Goal: Information Seeking & Learning: Compare options

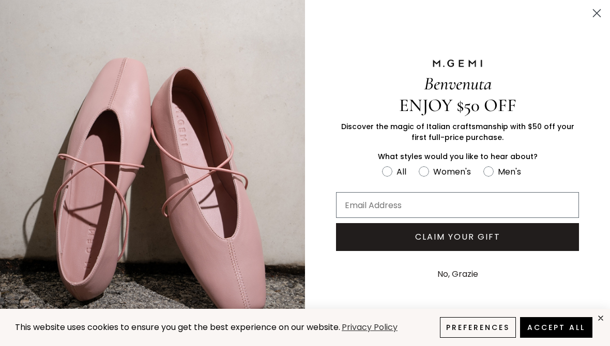
scroll to position [41, 0]
click at [598, 11] on icon "Close dialog" at bounding box center [596, 13] width 7 height 7
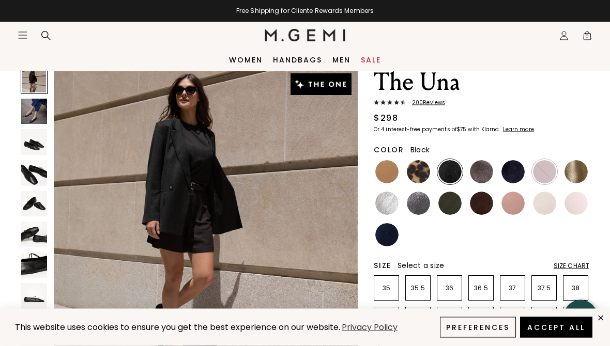
scroll to position [41, 0]
click at [420, 202] on img at bounding box center [418, 203] width 23 height 23
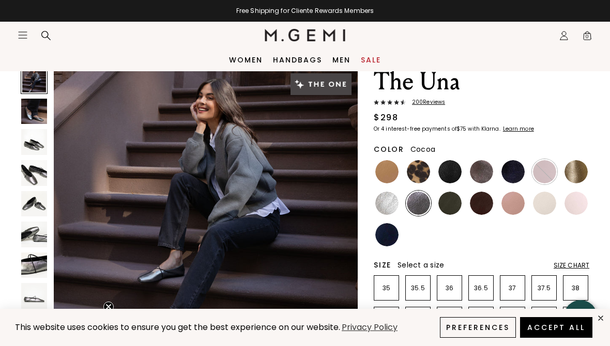
click at [485, 168] on img at bounding box center [481, 171] width 23 height 23
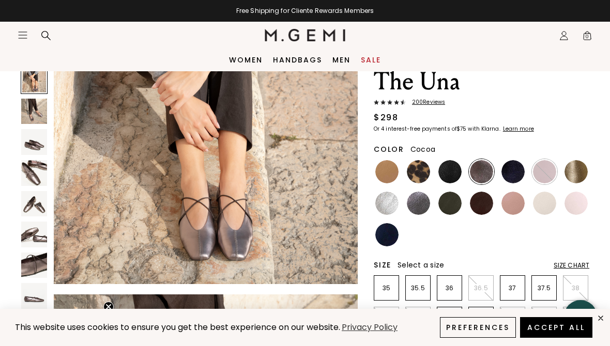
scroll to position [86, 0]
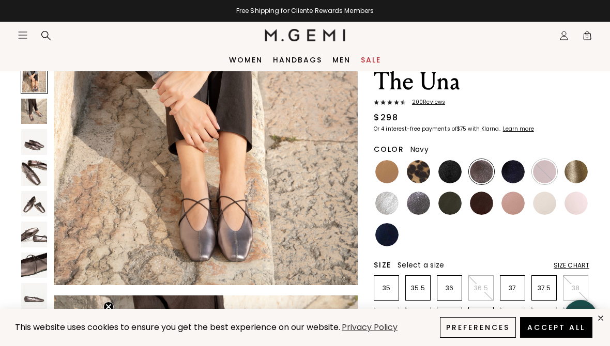
click at [394, 239] on img at bounding box center [386, 234] width 23 height 23
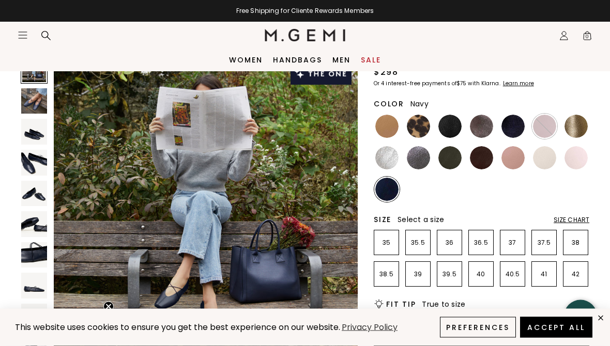
scroll to position [86, 0]
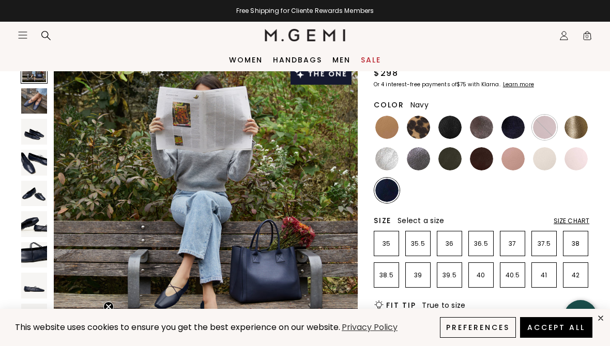
click at [506, 127] on img at bounding box center [512, 127] width 23 height 23
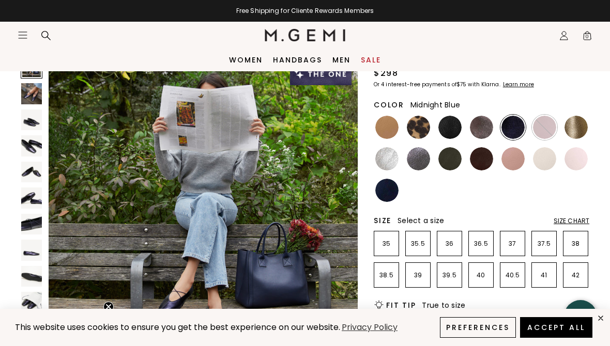
click at [447, 156] on img at bounding box center [449, 158] width 23 height 23
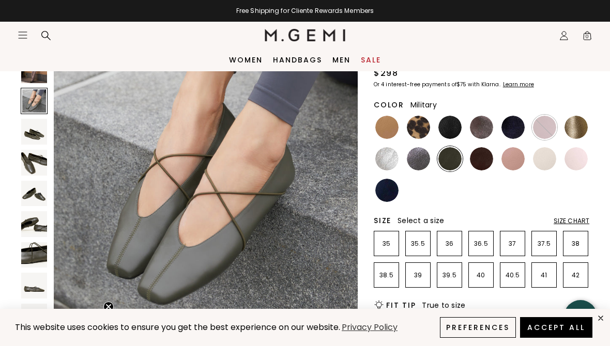
scroll to position [344, 0]
